Goal: Task Accomplishment & Management: Use online tool/utility

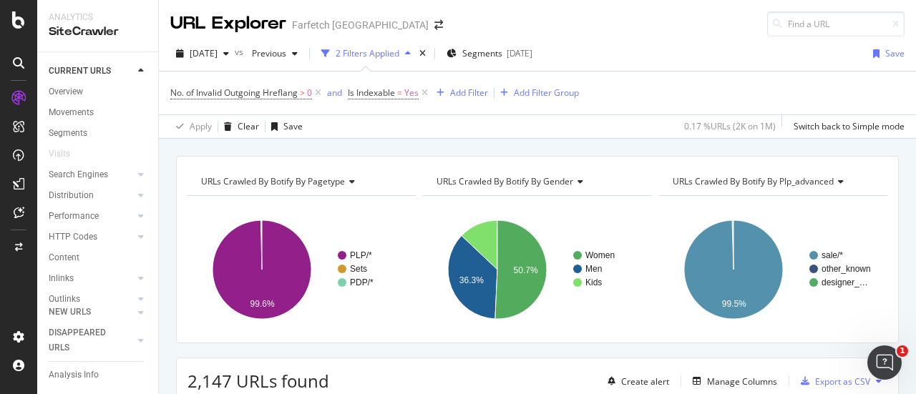
scroll to position [960, 0]
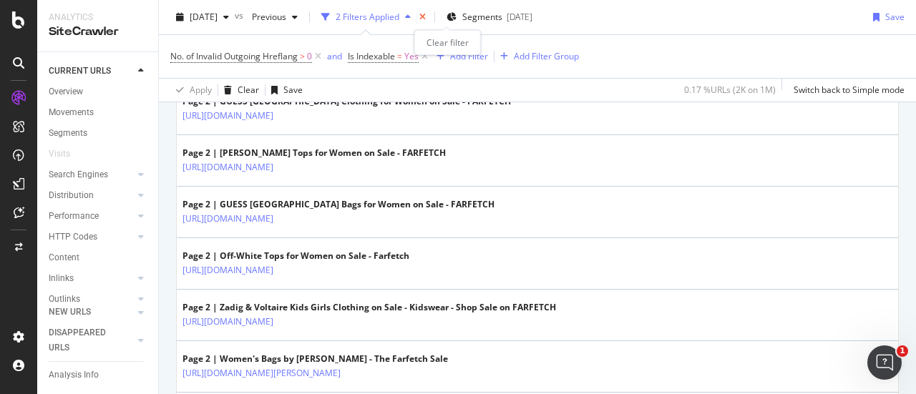
click at [426, 15] on icon "times" at bounding box center [423, 17] width 6 height 9
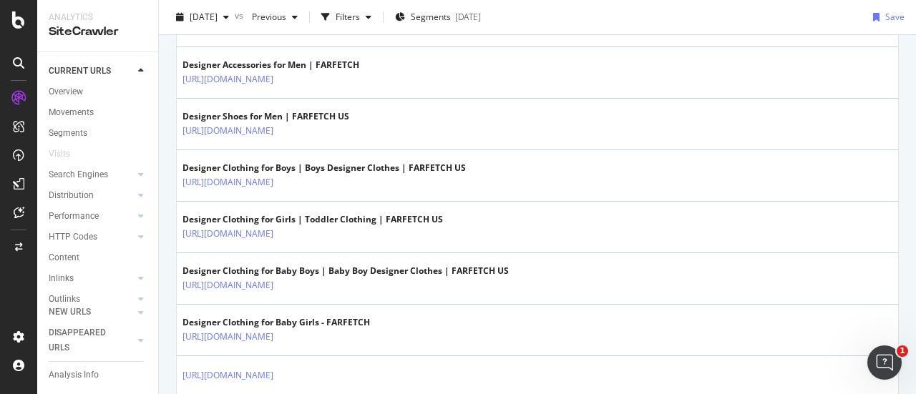
scroll to position [893, 0]
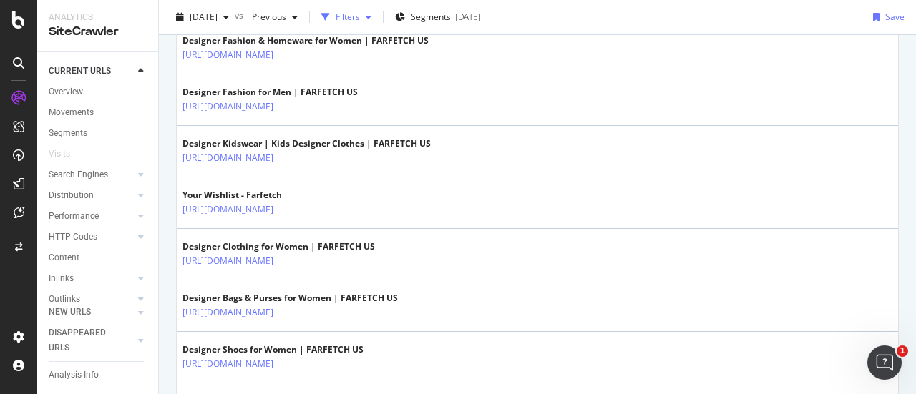
click at [360, 19] on div "Filters" at bounding box center [348, 17] width 24 height 12
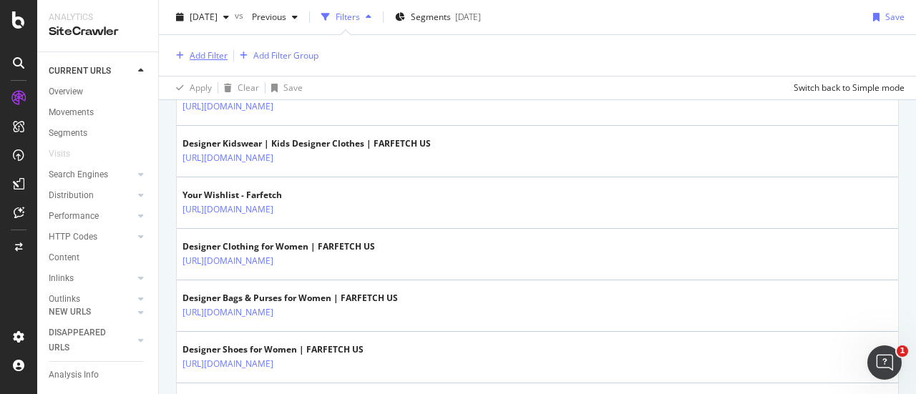
click at [203, 55] on div "Add Filter" at bounding box center [209, 55] width 38 height 12
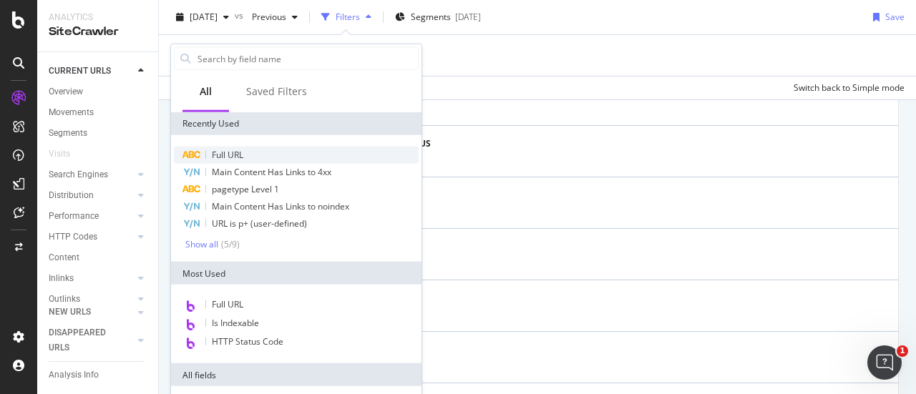
click at [258, 152] on div "Full URL" at bounding box center [296, 155] width 245 height 17
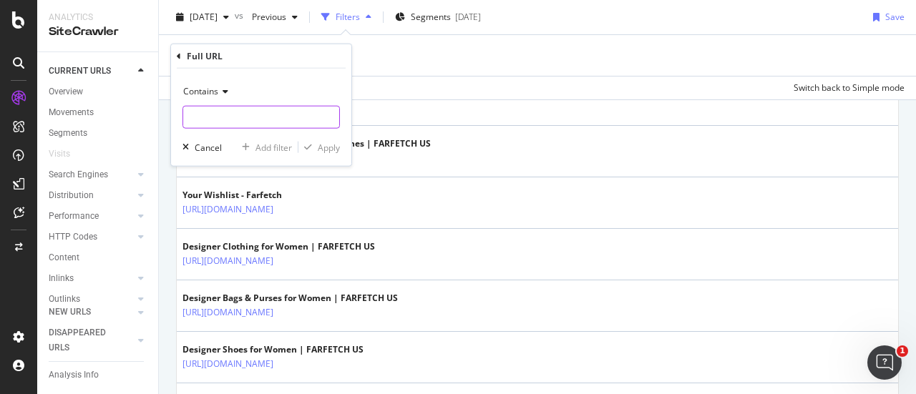
click at [266, 115] on input "text" at bounding box center [261, 117] width 156 height 23
type input "/stories/voucher-codes"
click at [324, 144] on div "Apply" at bounding box center [329, 147] width 22 height 12
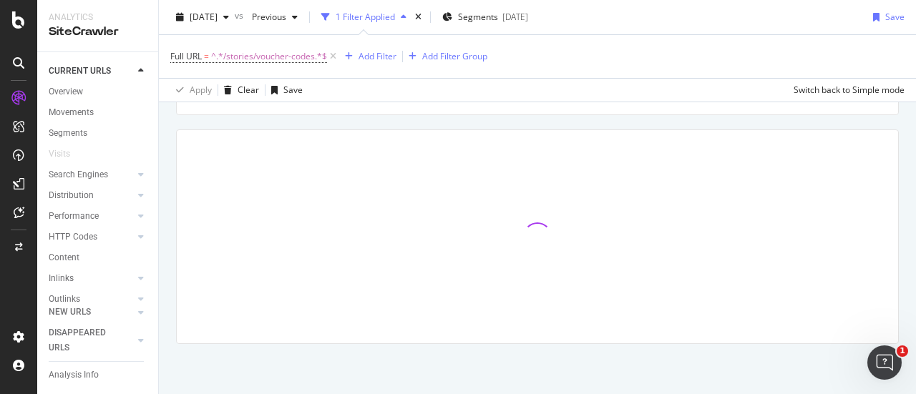
scroll to position [227, 0]
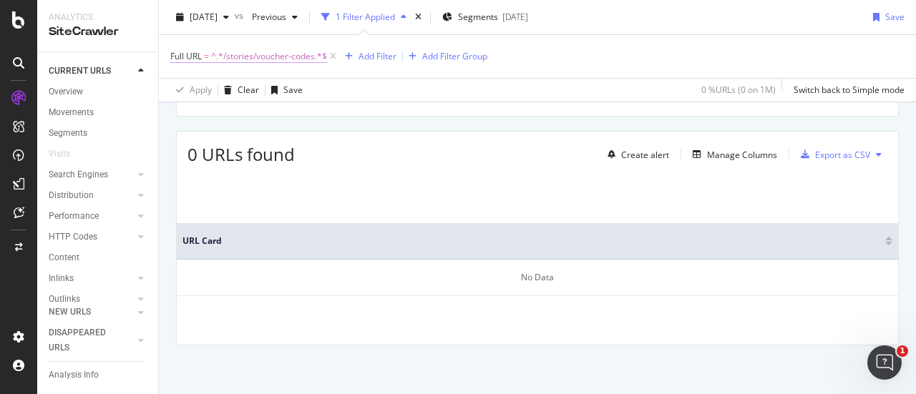
click at [279, 52] on span "^.*/stories/voucher-codes.*$" at bounding box center [269, 57] width 116 height 20
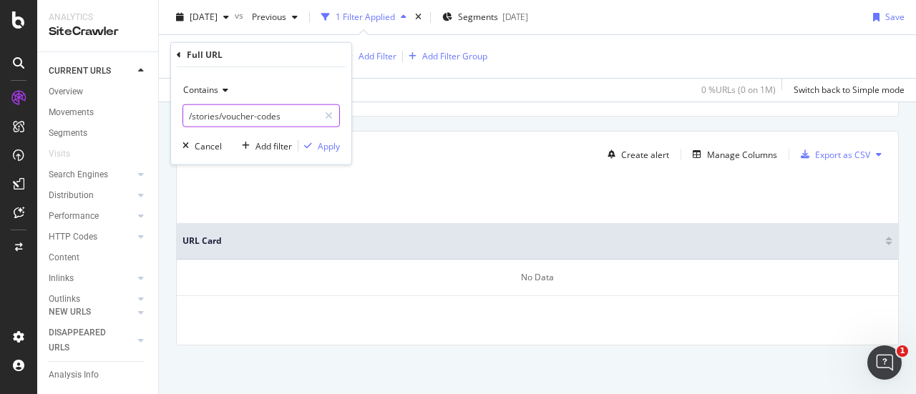
click at [286, 122] on input "/stories/voucher-codes" at bounding box center [250, 116] width 135 height 23
type input "/stories/"
click at [319, 147] on div "Apply" at bounding box center [329, 146] width 22 height 12
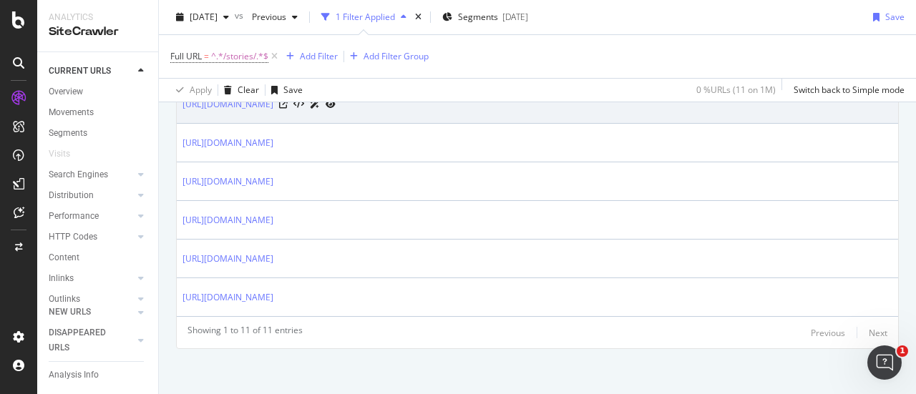
scroll to position [616, 0]
